Goal: Communication & Community: Answer question/provide support

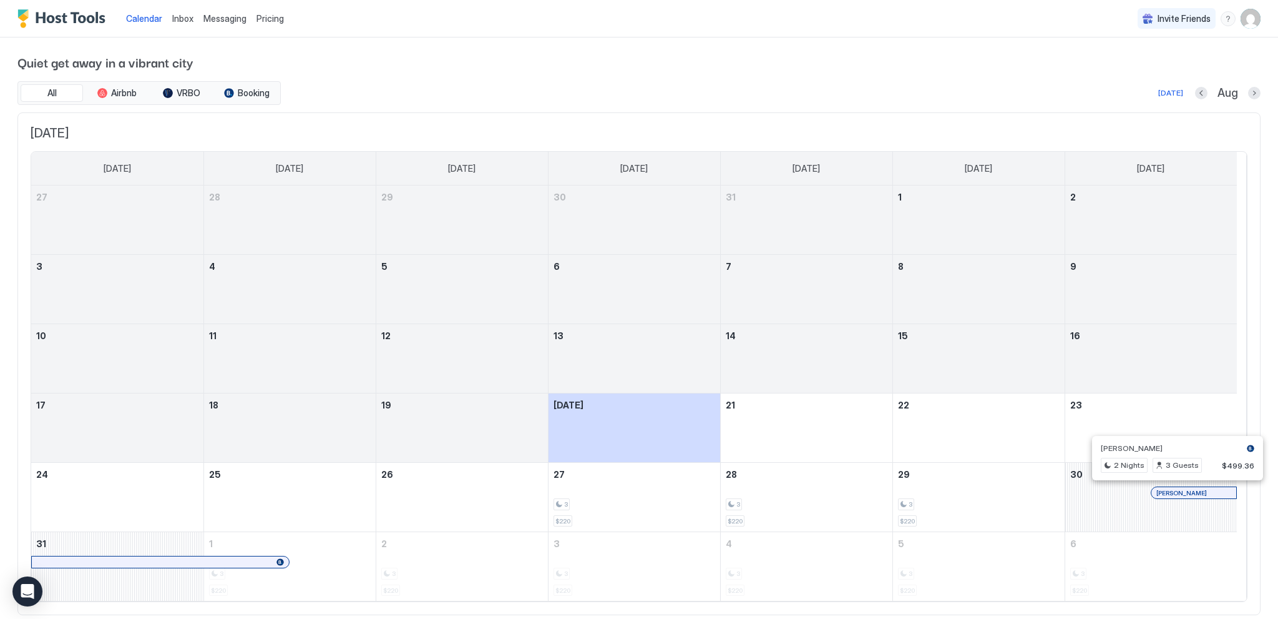
click at [1173, 491] on div at bounding box center [1174, 493] width 10 height 10
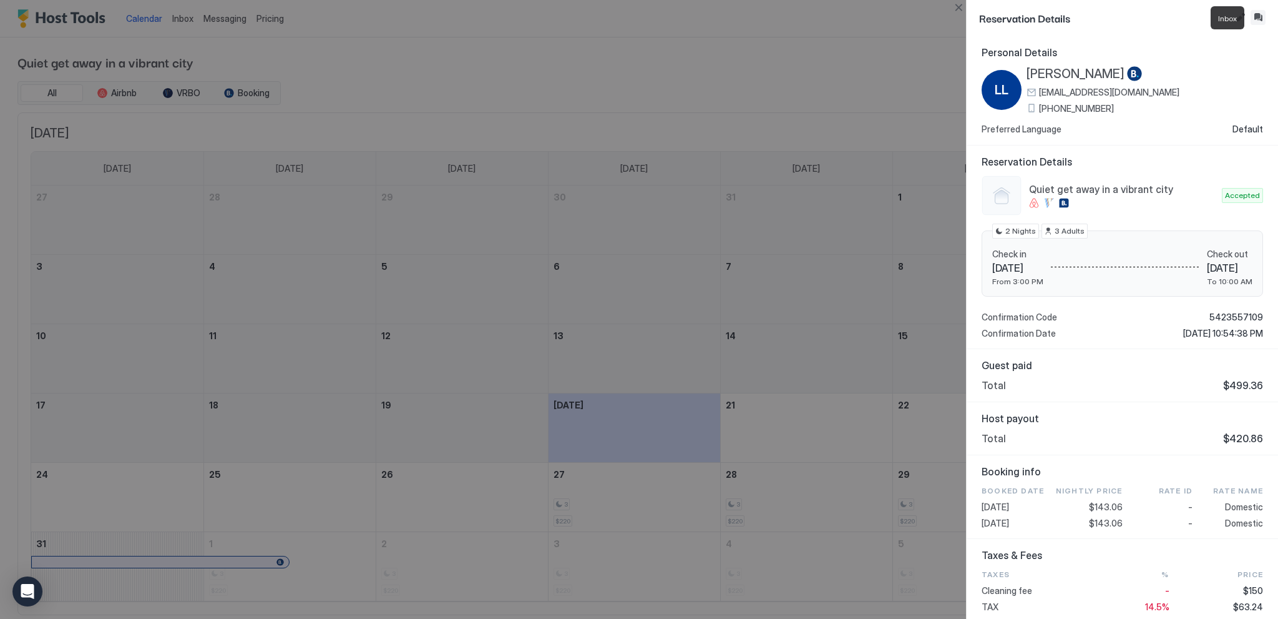
click at [1258, 14] on button "Inbox" at bounding box center [1258, 17] width 15 height 15
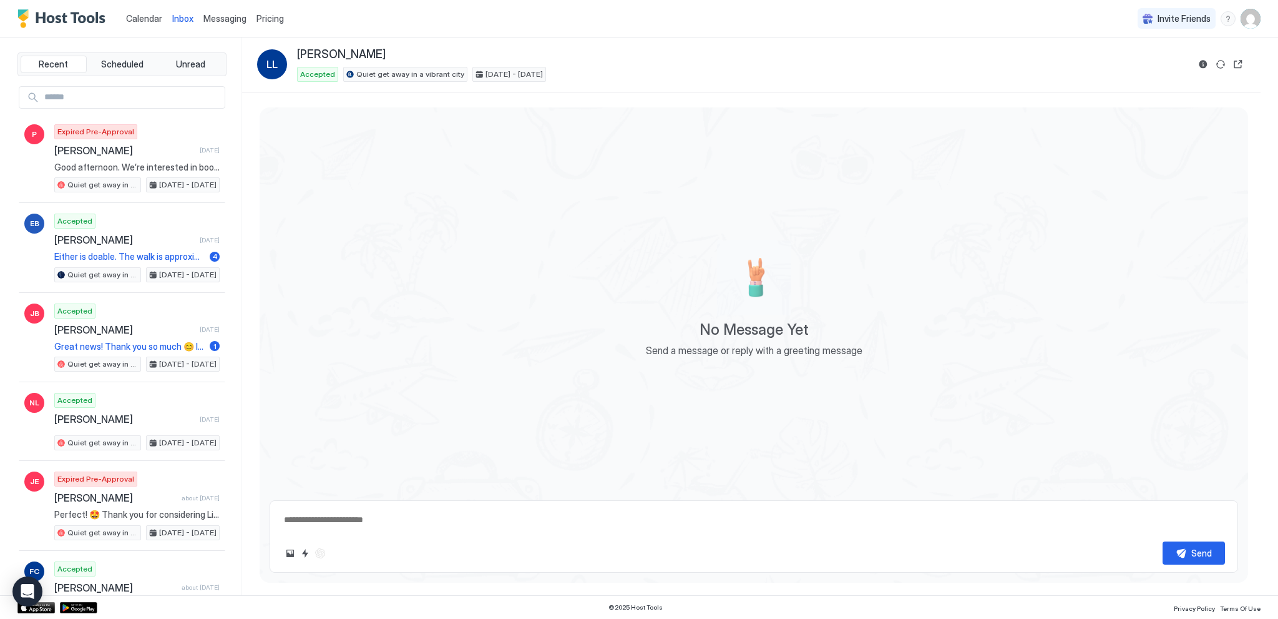
click at [322, 523] on textarea at bounding box center [754, 519] width 943 height 23
paste textarea "**********"
type textarea "*"
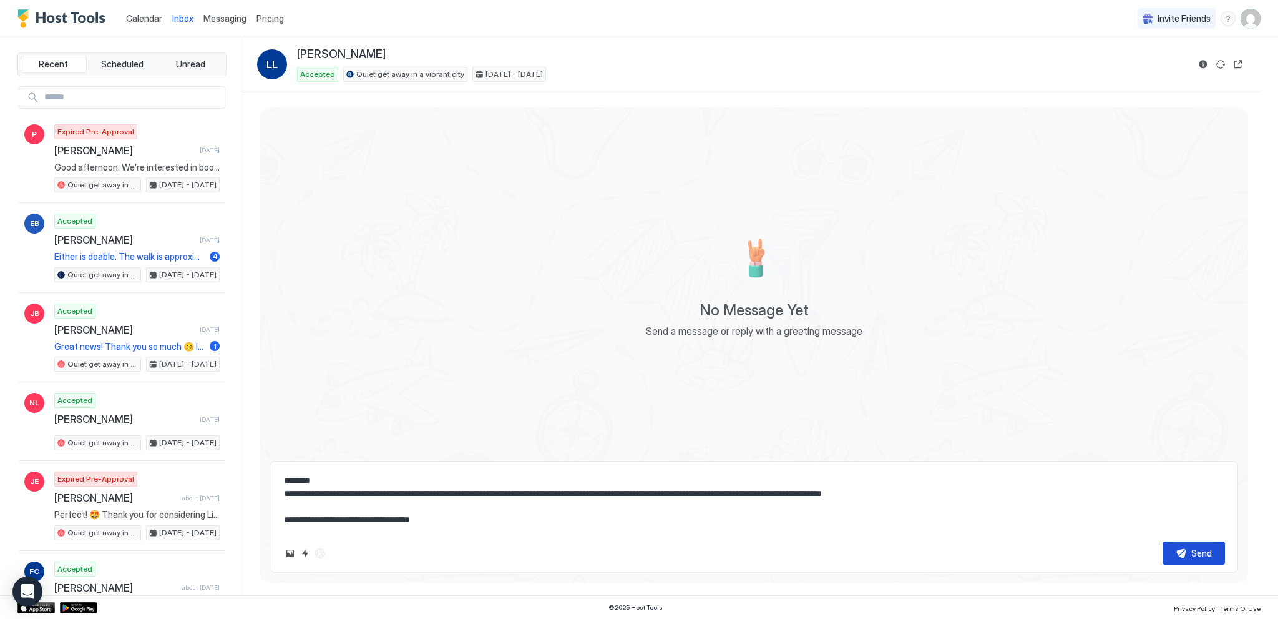
type textarea "**********"
click at [1197, 554] on div "Send" at bounding box center [1202, 552] width 21 height 13
type textarea "*"
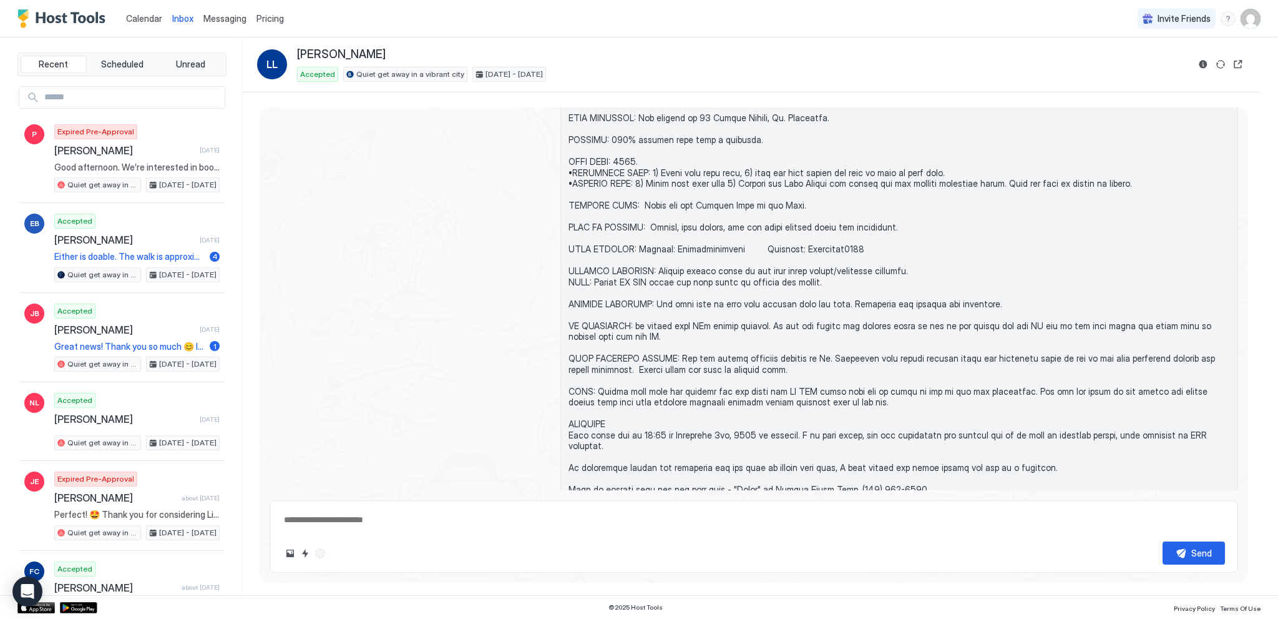
scroll to position [221, 0]
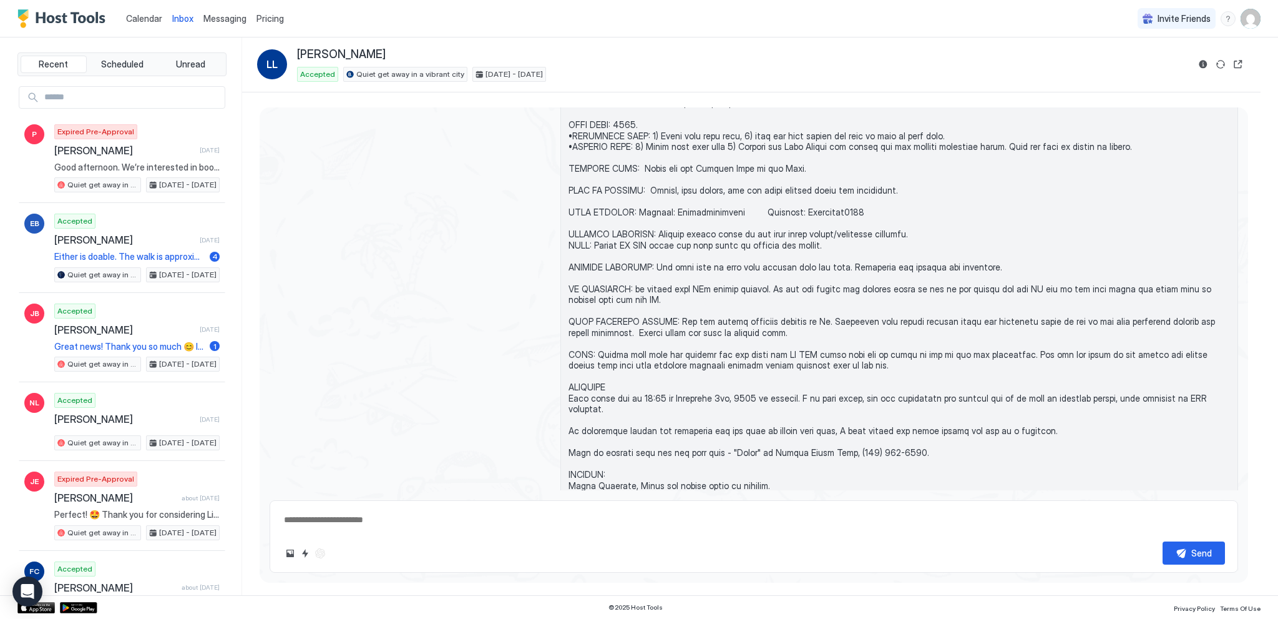
type textarea "*"
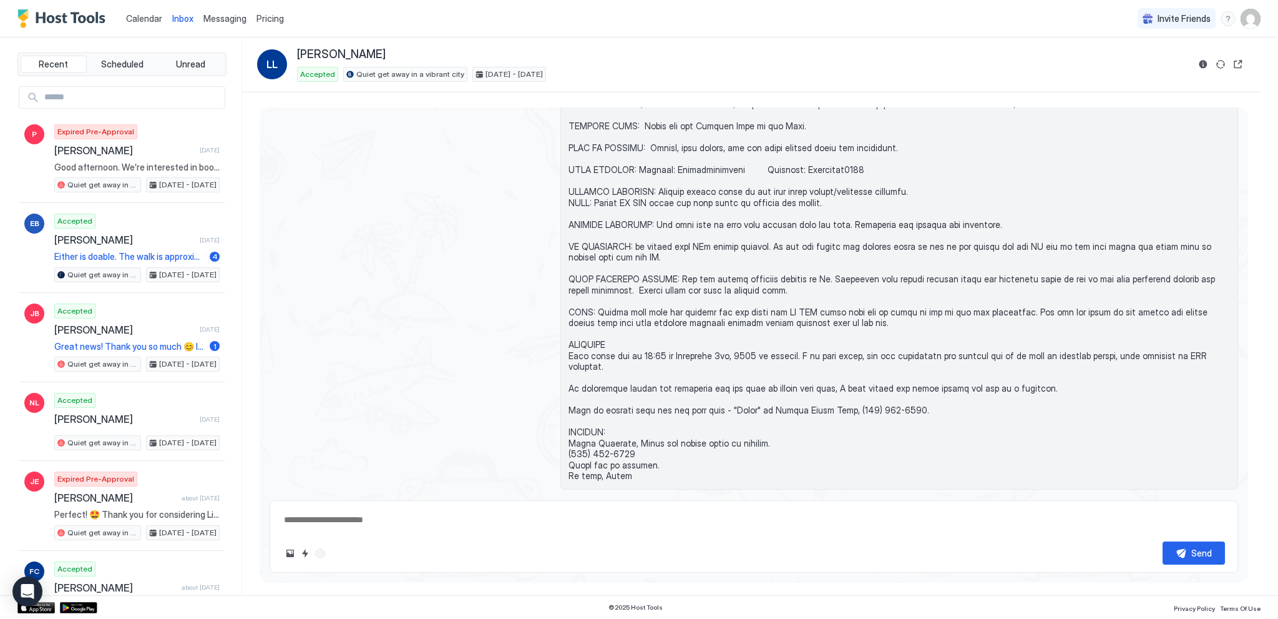
click at [142, 19] on span "Calendar" at bounding box center [144, 18] width 36 height 11
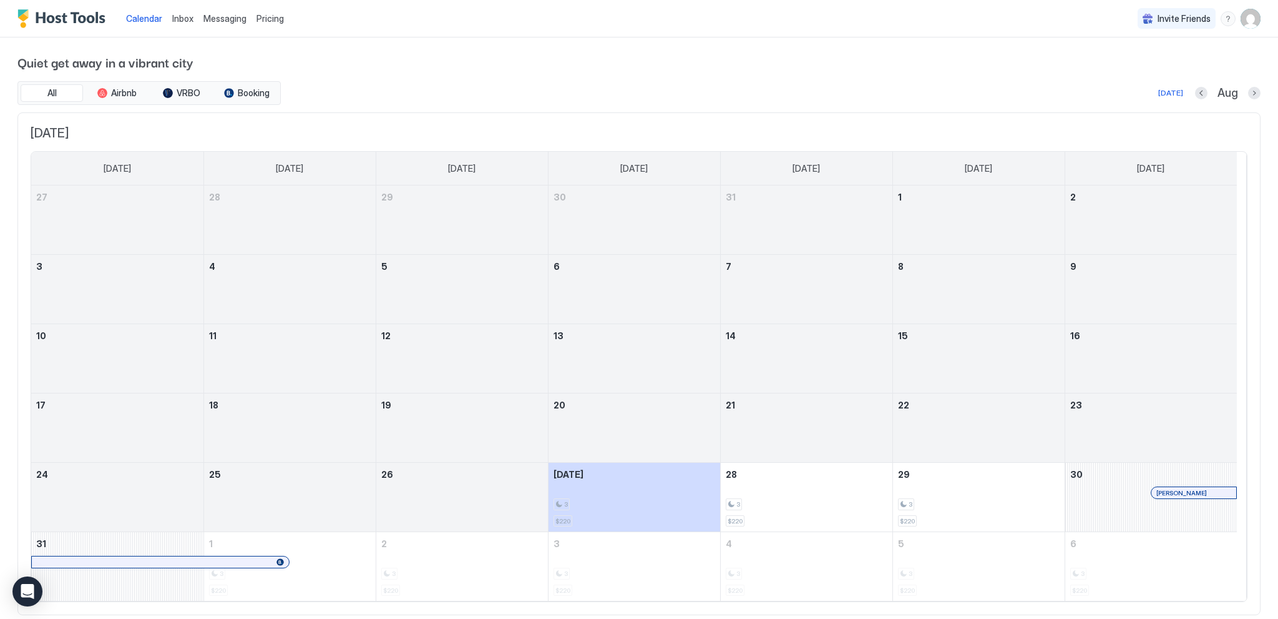
scroll to position [32, 0]
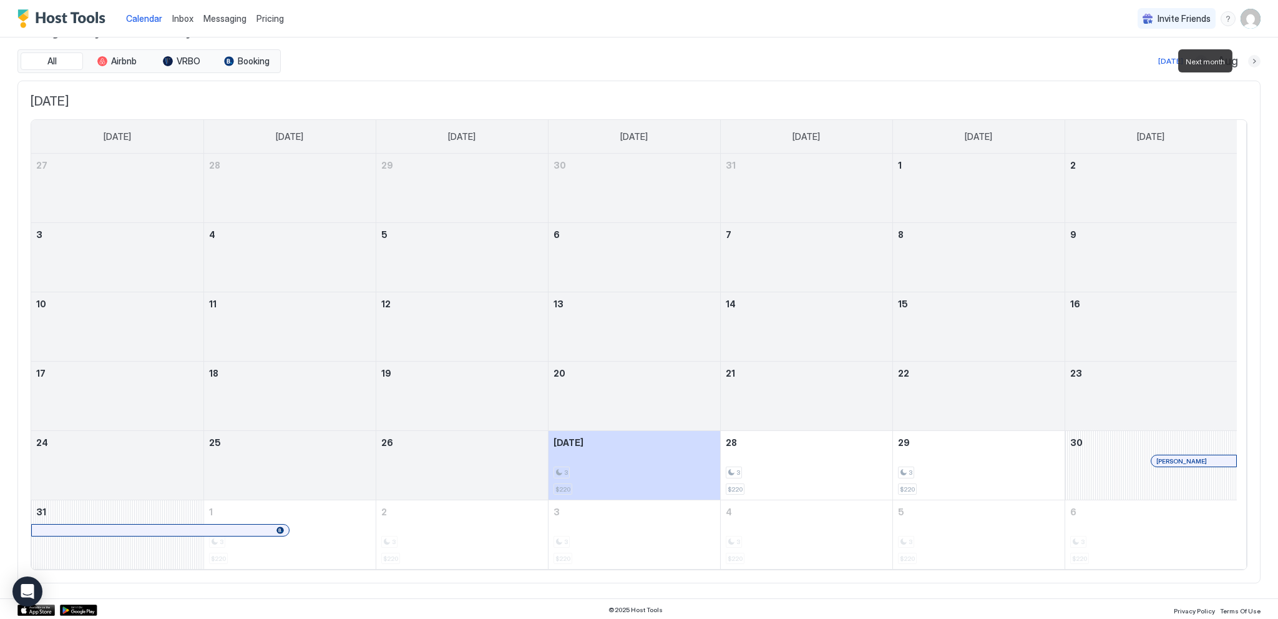
click at [1248, 58] on button "Next month" at bounding box center [1254, 61] width 12 height 12
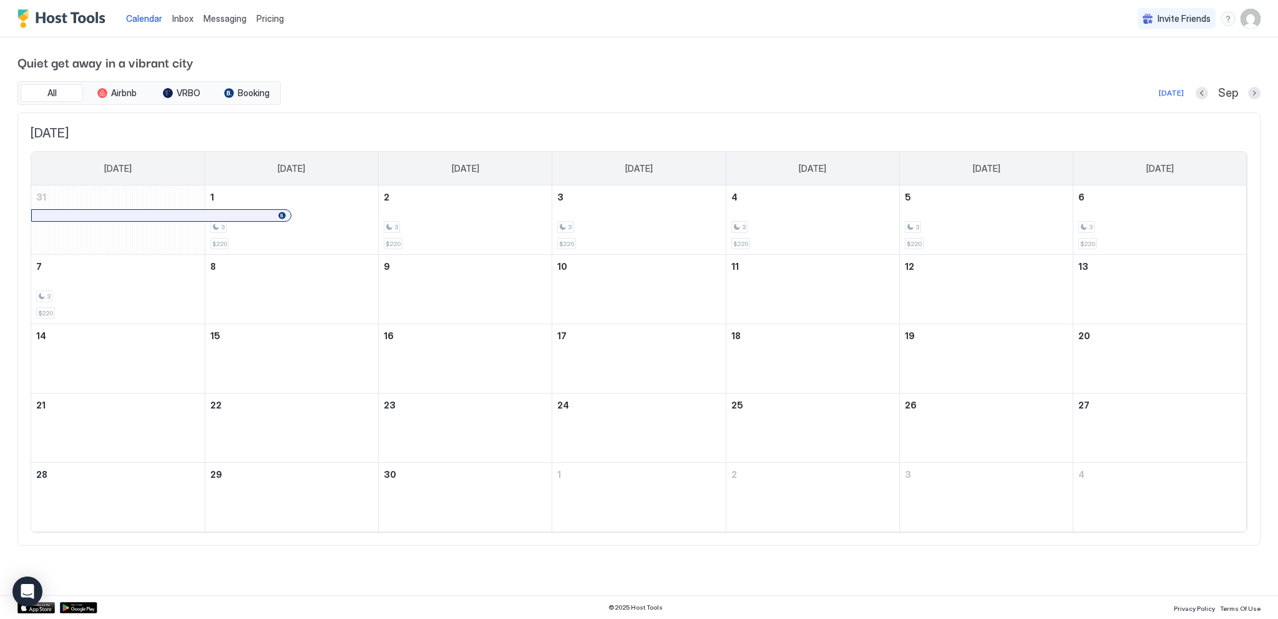
scroll to position [0, 0]
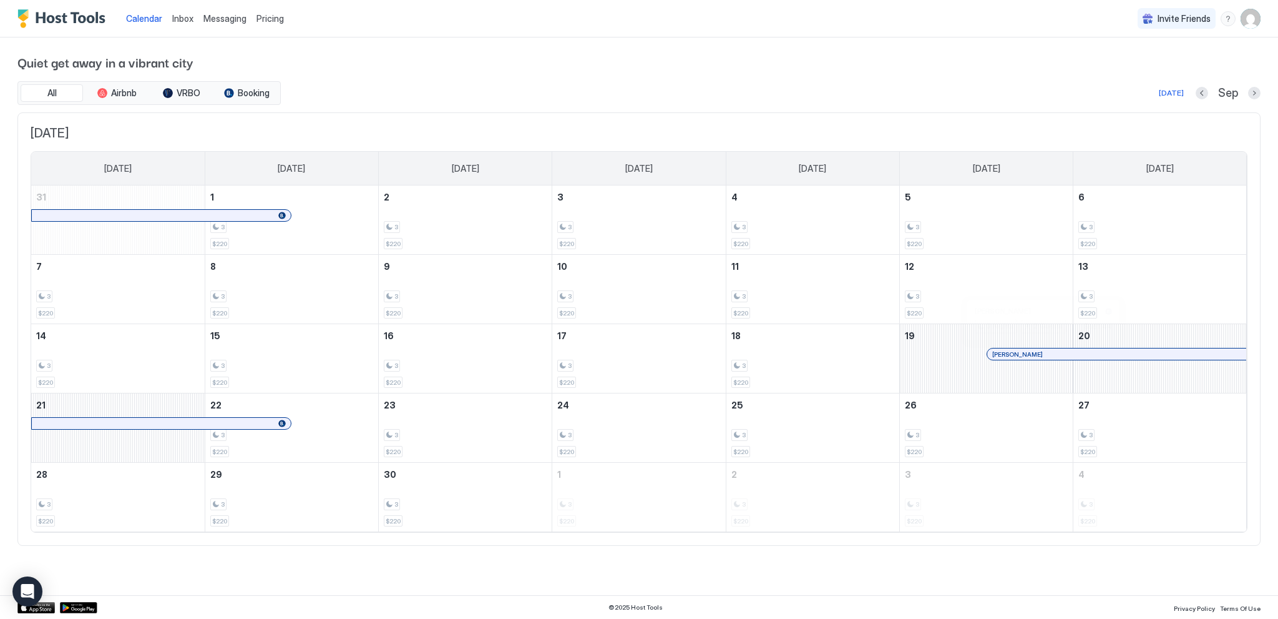
click at [1039, 353] on div at bounding box center [1039, 354] width 10 height 10
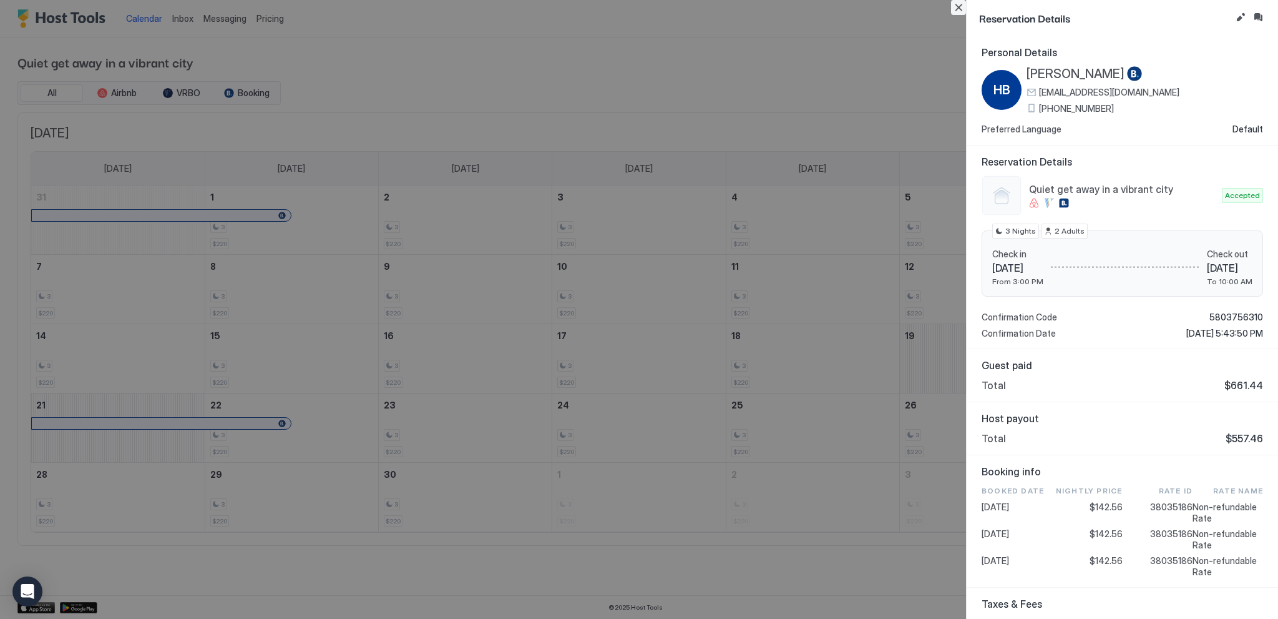
click at [959, 2] on button "Close" at bounding box center [958, 7] width 15 height 15
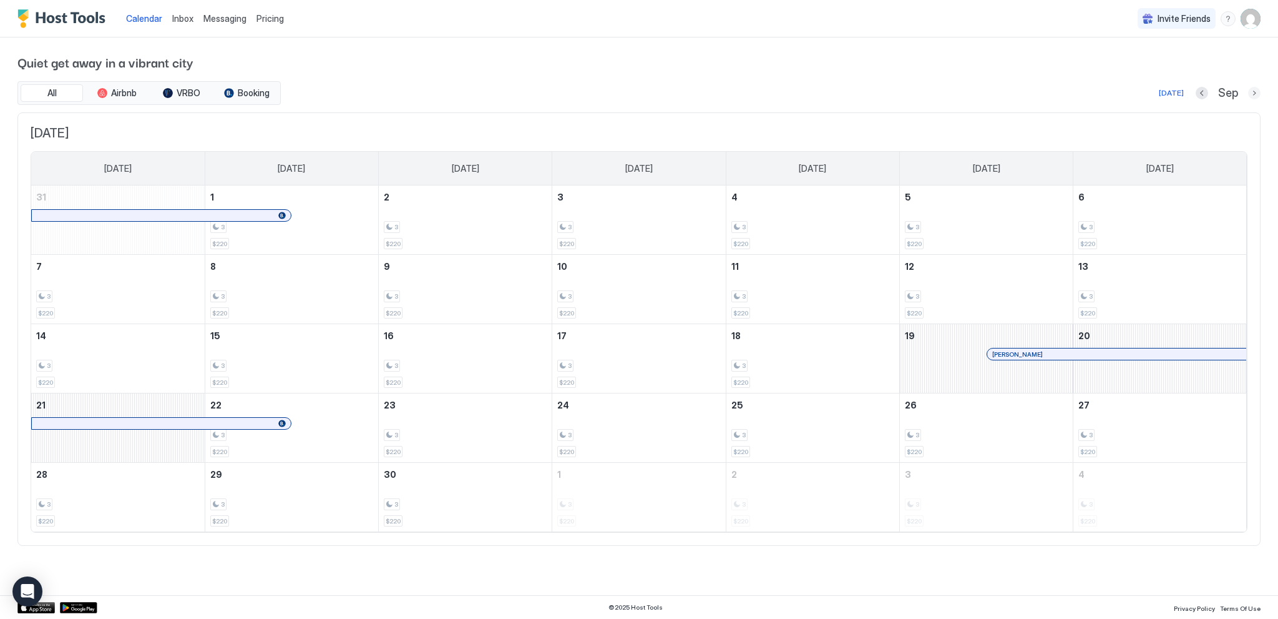
click at [1255, 88] on button "Next month" at bounding box center [1254, 93] width 12 height 12
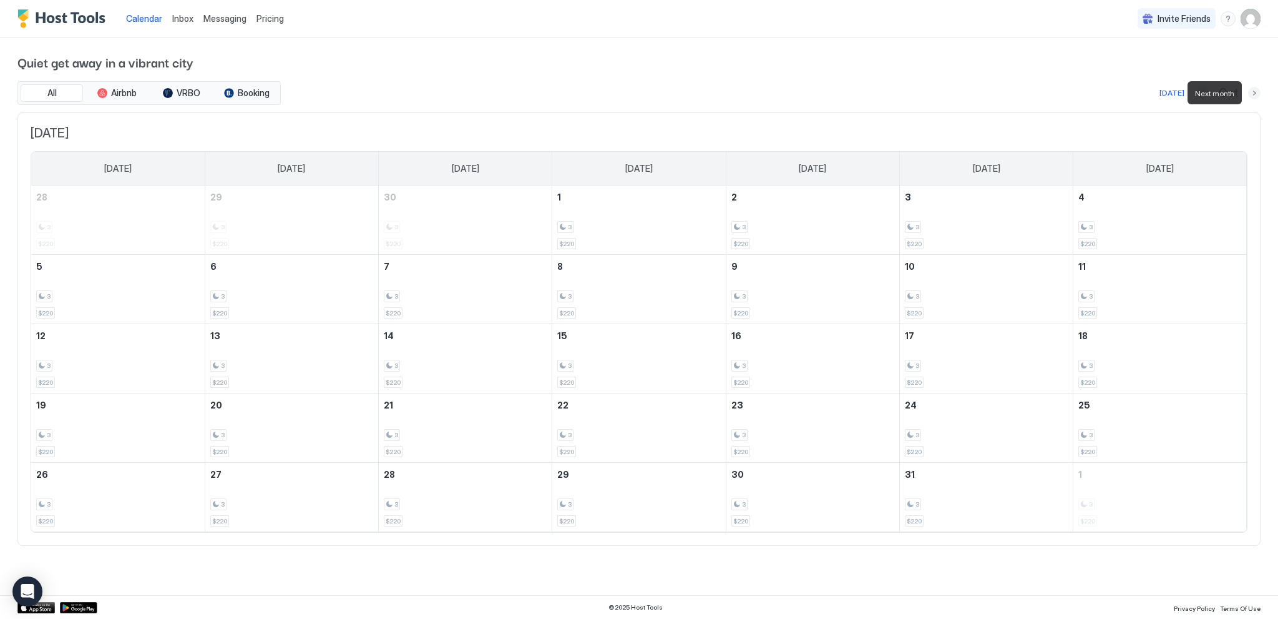
click at [1255, 88] on button "Next month" at bounding box center [1254, 93] width 12 height 12
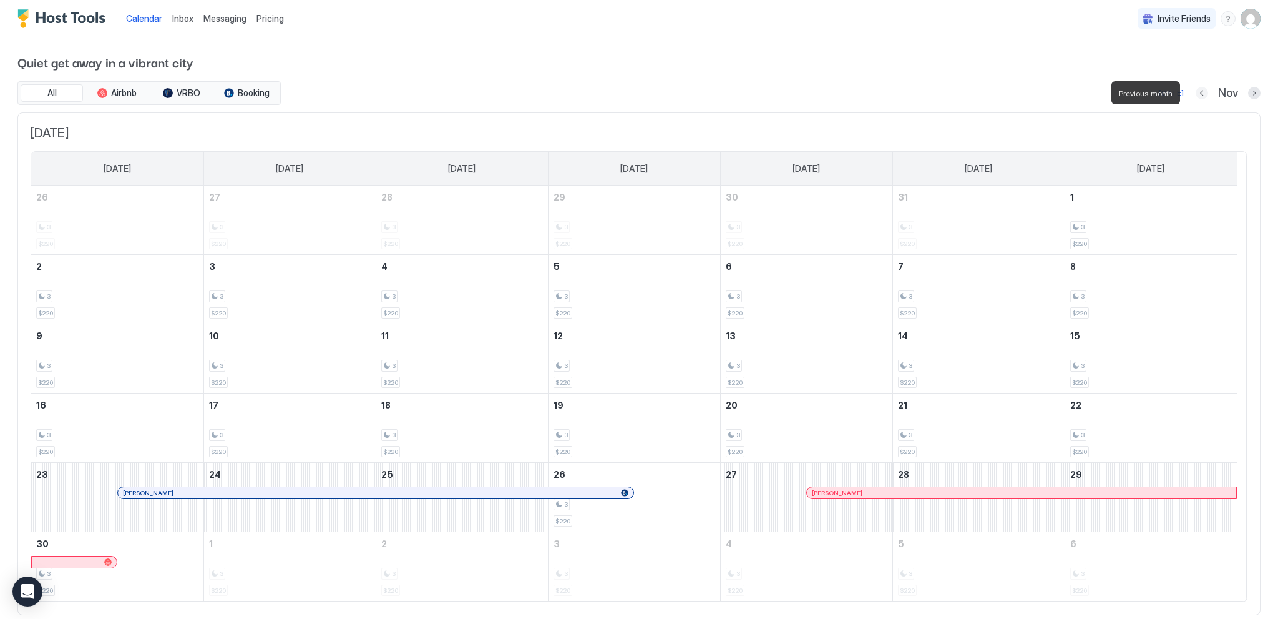
click at [1196, 90] on button "Previous month" at bounding box center [1202, 93] width 12 height 12
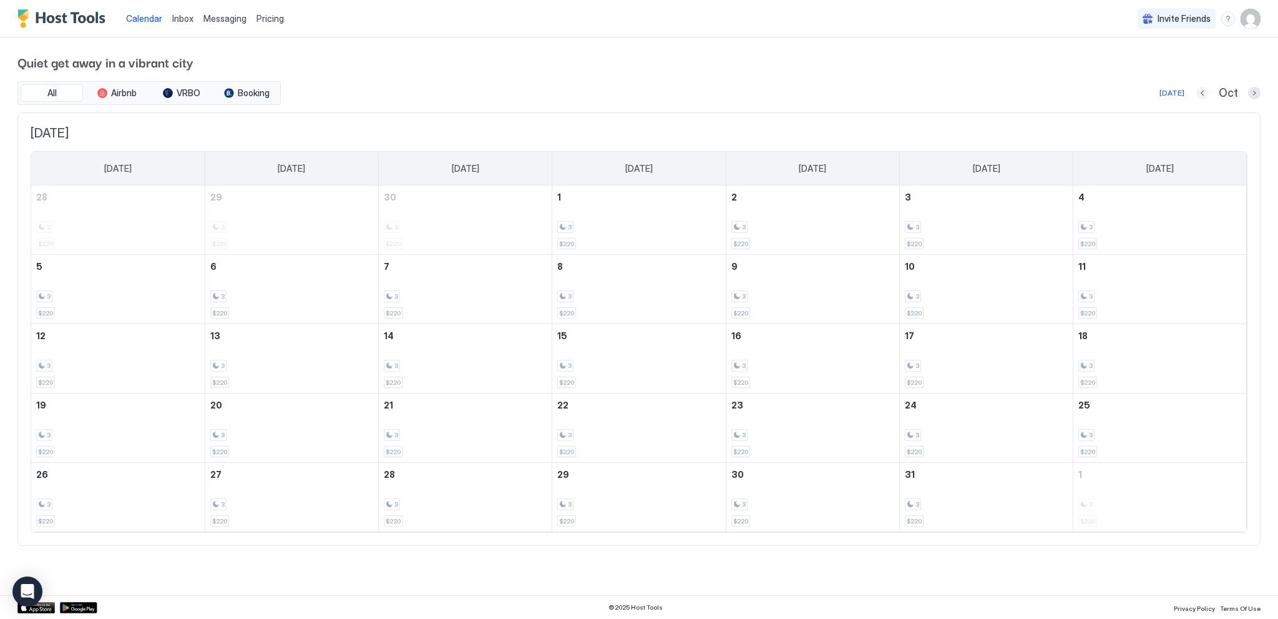
click at [1205, 94] on button "Previous month" at bounding box center [1203, 93] width 12 height 12
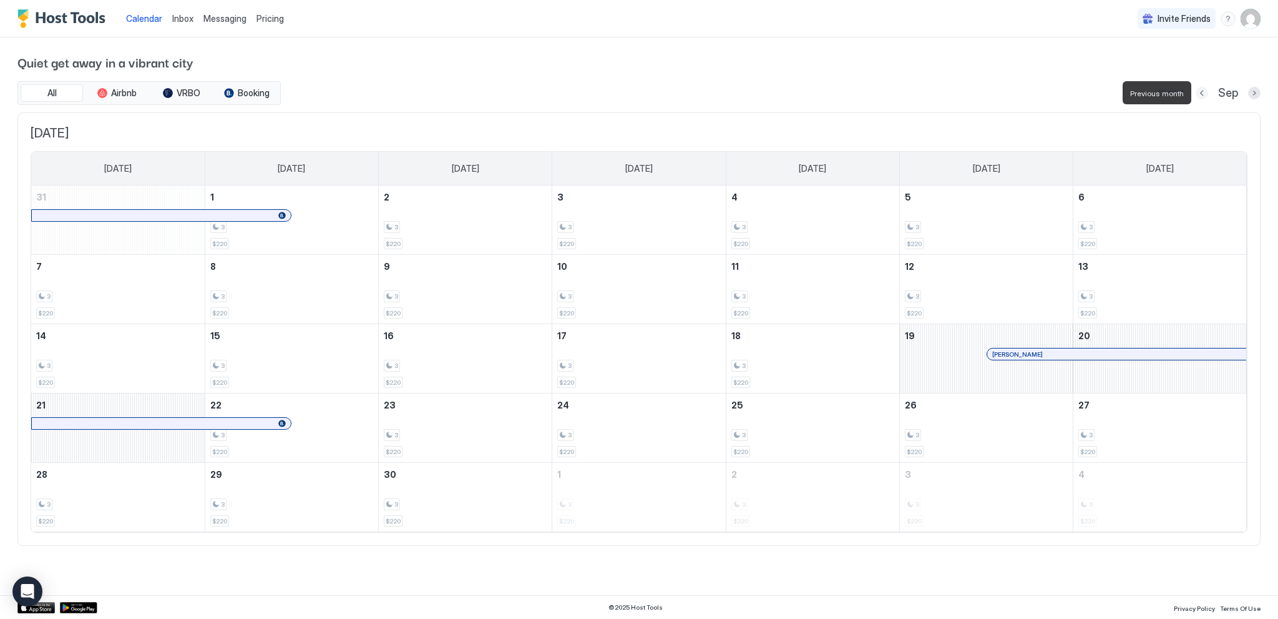
click at [1205, 94] on button "Previous month" at bounding box center [1202, 93] width 12 height 12
